Goal: Check status: Check status

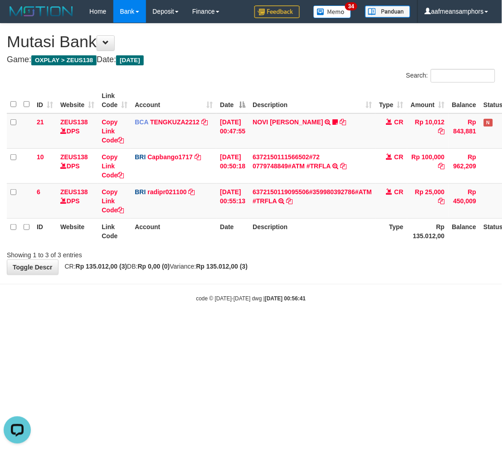
drag, startPoint x: 299, startPoint y: 355, endPoint x: 287, endPoint y: 349, distance: 13.6
click at [294, 325] on html "Toggle navigation Home Bank Account List Load By Website Group [OXPLAY] ZEUS138…" at bounding box center [251, 162] width 502 height 325
click at [284, 325] on html "Toggle navigation Home Bank Account List Load By Website Group [OXPLAY] ZEUS138…" at bounding box center [251, 162] width 502 height 325
click at [283, 325] on html "Toggle navigation Home Bank Account List Load By Website Group [OXPLAY] ZEUS138…" at bounding box center [251, 162] width 502 height 325
click at [302, 279] on body "Toggle navigation Home Bank Account List Load By Website Group [OXPLAY] ZEUS138…" at bounding box center [251, 162] width 502 height 325
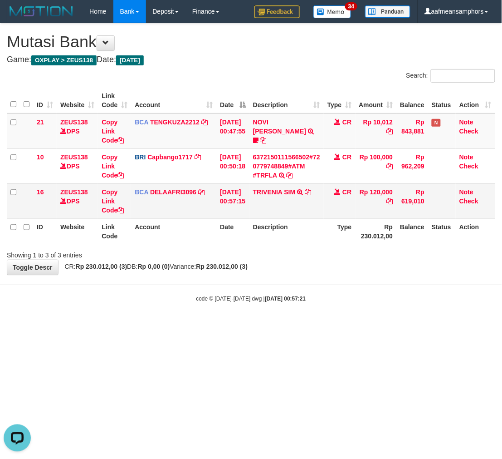
click at [311, 192] on icon at bounding box center [308, 192] width 6 height 6
click at [317, 296] on div "code © 2012-2018 dwg | 2025/08/16 00:57:21" at bounding box center [251, 298] width 502 height 9
click at [321, 293] on body "Toggle navigation Home Bank Account List Load By Website Group [OXPLAY] ZEUS138…" at bounding box center [251, 162] width 502 height 325
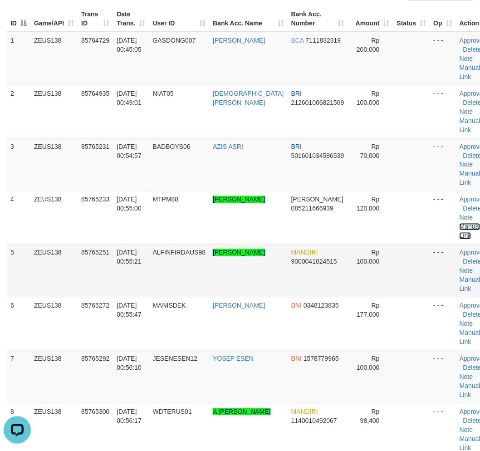
click at [460, 223] on link "Manual Link" at bounding box center [470, 231] width 21 height 16
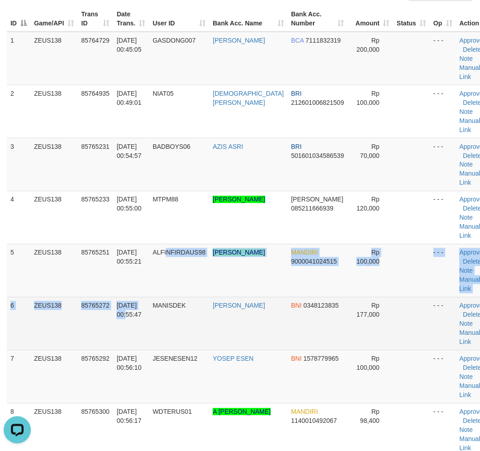
click at [148, 310] on tbody "1 ZEUS138 85764729 16/08/2025 00:45:05 GASDONG007 ADITYA RIZKI BCA 7111832319 R…" at bounding box center [250, 430] width 487 height 797
click at [142, 307] on span "16/08/2025 00:55:47" at bounding box center [129, 310] width 25 height 16
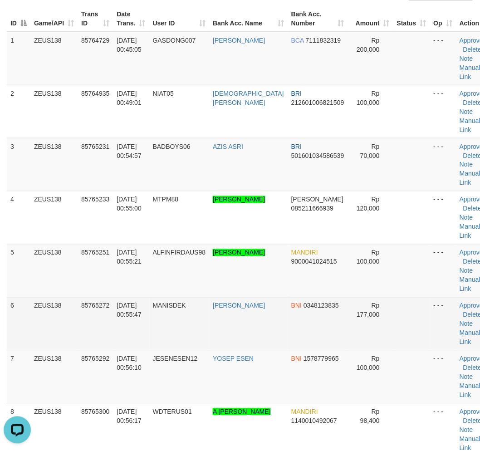
drag, startPoint x: 199, startPoint y: 310, endPoint x: 80, endPoint y: 320, distance: 119.3
click at [197, 310] on td "MANISDEK" at bounding box center [179, 323] width 60 height 53
drag, startPoint x: 206, startPoint y: 338, endPoint x: 234, endPoint y: 344, distance: 28.8
click at [206, 336] on tr "6 ZEUS138 85765272 16/08/2025 00:55:47 MANISDEK ANDI TONRA LIPU BNI 0348123835 …" at bounding box center [250, 323] width 487 height 53
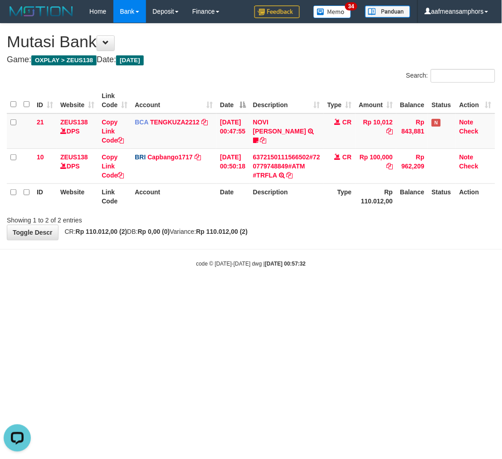
click at [132, 291] on html "Toggle navigation Home Bank Account List Load By Website Group [OXPLAY] ZEUS138…" at bounding box center [251, 145] width 502 height 291
drag, startPoint x: 132, startPoint y: 359, endPoint x: 243, endPoint y: 339, distance: 113.1
click at [144, 291] on html "Toggle navigation Home Bank Account List Load By Website Group [OXPLAY] ZEUS138…" at bounding box center [251, 145] width 502 height 291
drag, startPoint x: 242, startPoint y: 339, endPoint x: 228, endPoint y: 339, distance: 14.1
click at [239, 291] on html "Toggle navigation Home Bank Account List Load By Website Group [OXPLAY] ZEUS138…" at bounding box center [251, 145] width 502 height 291
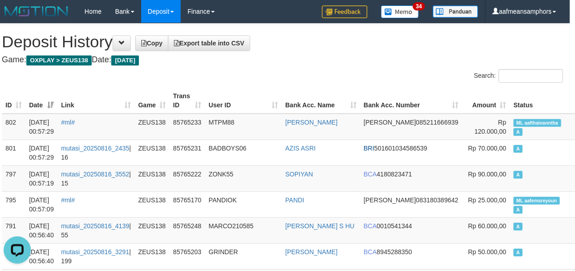
click at [204, 57] on h4 "Game: OXPLAY > ZEUS138 Date: Today" at bounding box center [282, 59] width 561 height 9
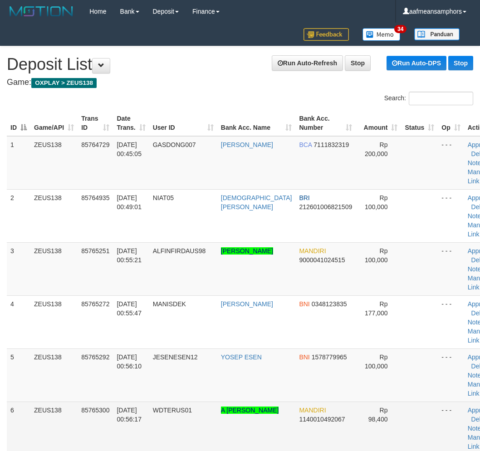
scroll to position [81, 0]
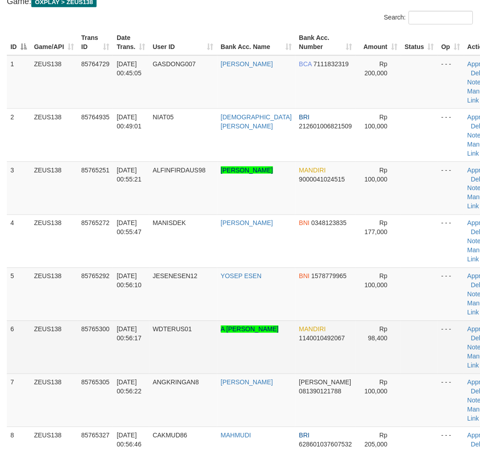
click at [152, 344] on tr "6 ZEUS138 85765300 [DATE] 00:56:17 WDTERUS01 A [PERSON_NAME] MANDIRI 1140010492…" at bounding box center [254, 347] width 494 height 53
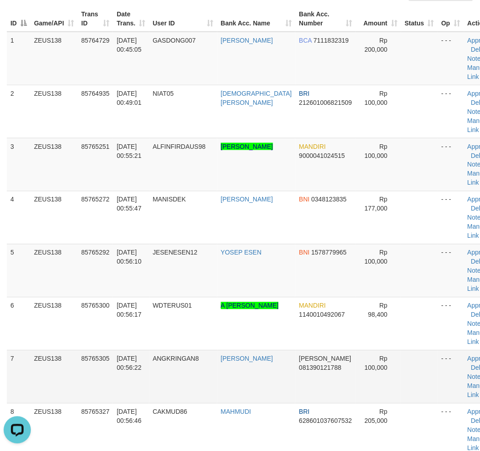
click at [379, 351] on td "Rp 100,000" at bounding box center [378, 376] width 45 height 53
click at [377, 352] on td "Rp 100,000" at bounding box center [378, 376] width 45 height 53
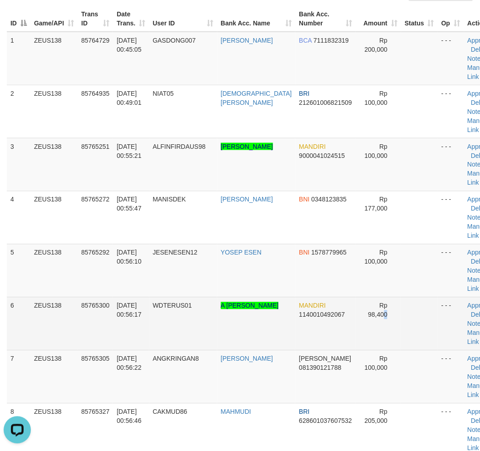
drag, startPoint x: 370, startPoint y: 330, endPoint x: 223, endPoint y: 330, distance: 147.1
click at [365, 338] on td "Rp 98,400" at bounding box center [378, 323] width 45 height 53
